Goal: Ask a question: Seek information or help from site administrators or community

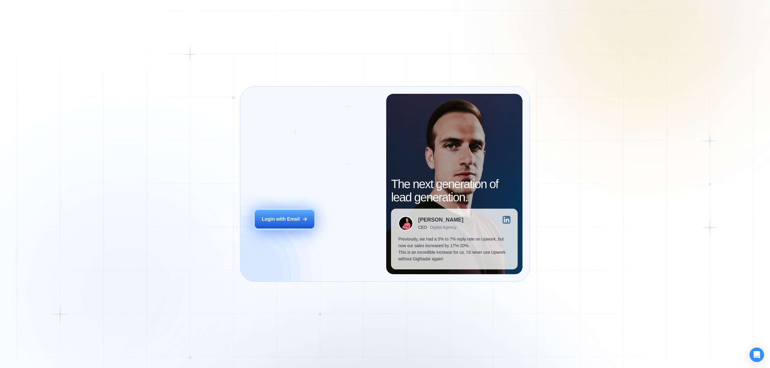
click at [293, 213] on button "Login with Email" at bounding box center [285, 219] width 60 height 19
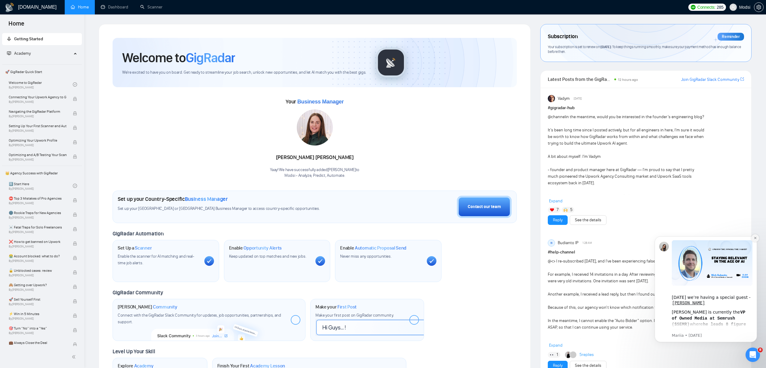
click at [755, 237] on icon "Dismiss notification" at bounding box center [754, 237] width 3 height 3
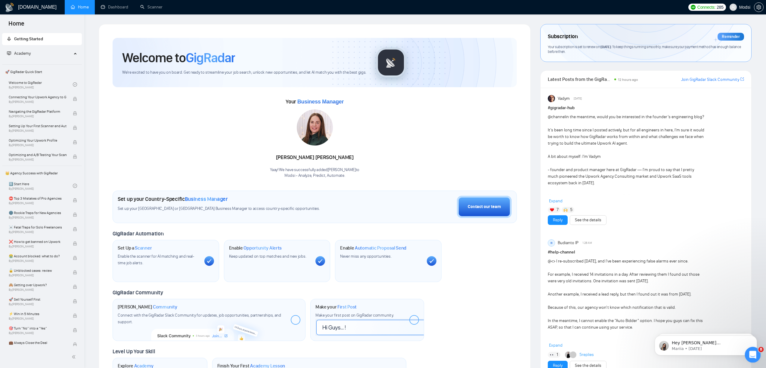
click at [751, 354] on icon "Open Intercom Messenger" at bounding box center [752, 354] width 10 height 10
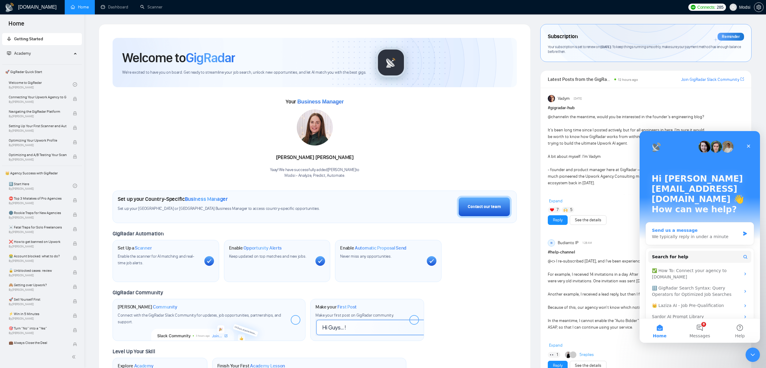
click at [701, 234] on div "We typically reply in under a minute" at bounding box center [696, 237] width 88 height 6
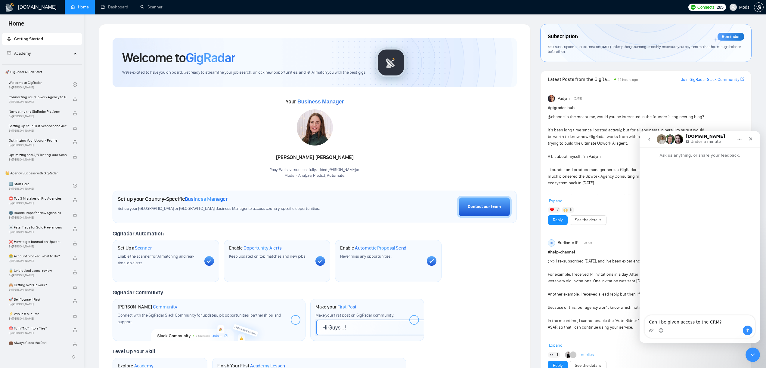
type textarea "Can I be given access to the CRM?"
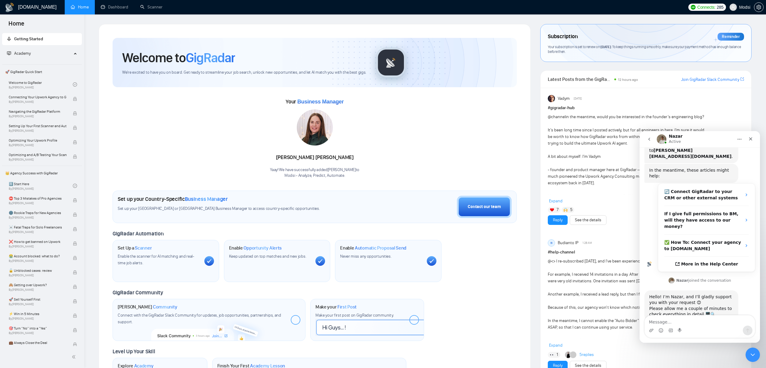
scroll to position [57, 0]
